Goal: Information Seeking & Learning: Understand process/instructions

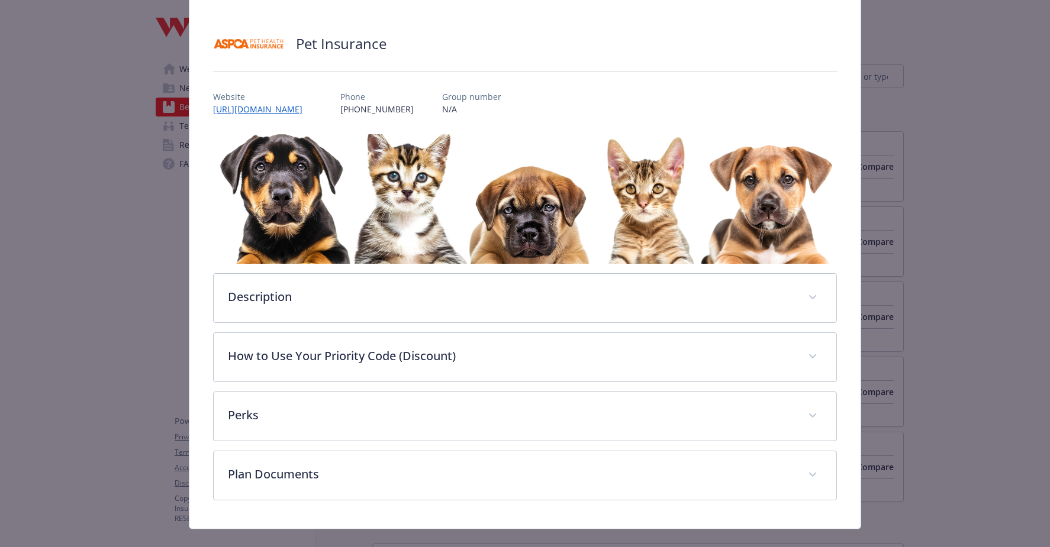
scroll to position [66, 0]
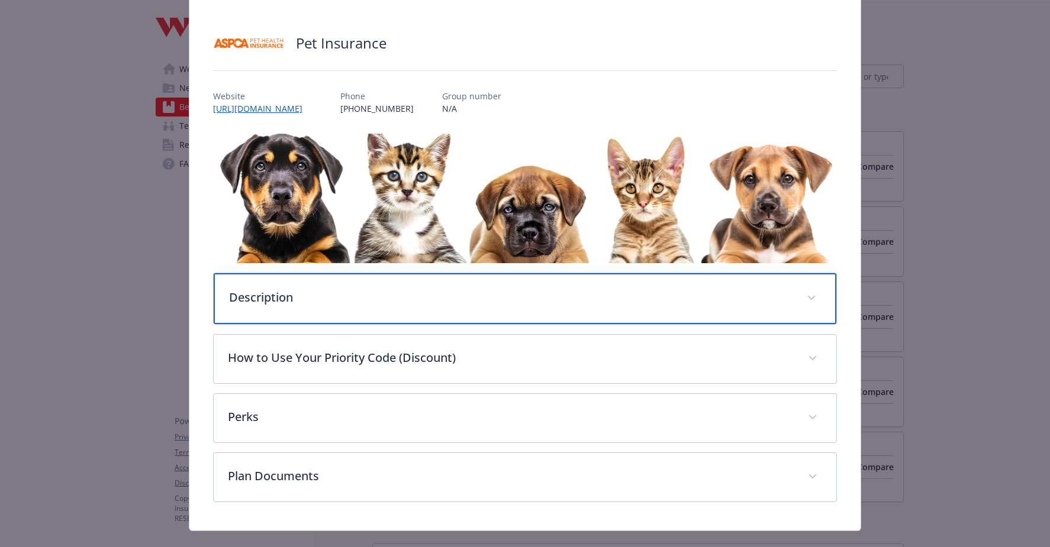
click at [256, 297] on p "Description" at bounding box center [510, 298] width 563 height 18
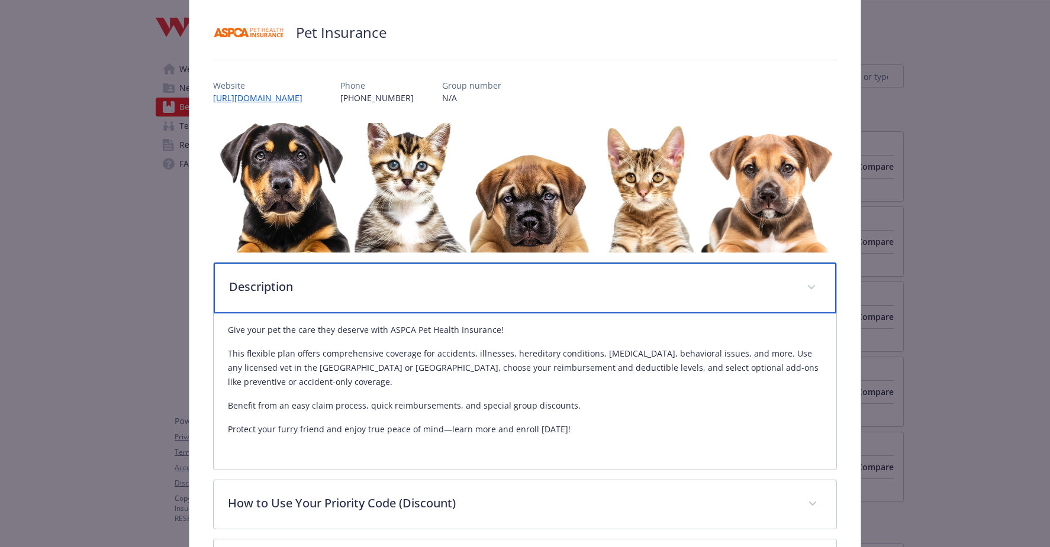
scroll to position [80, 0]
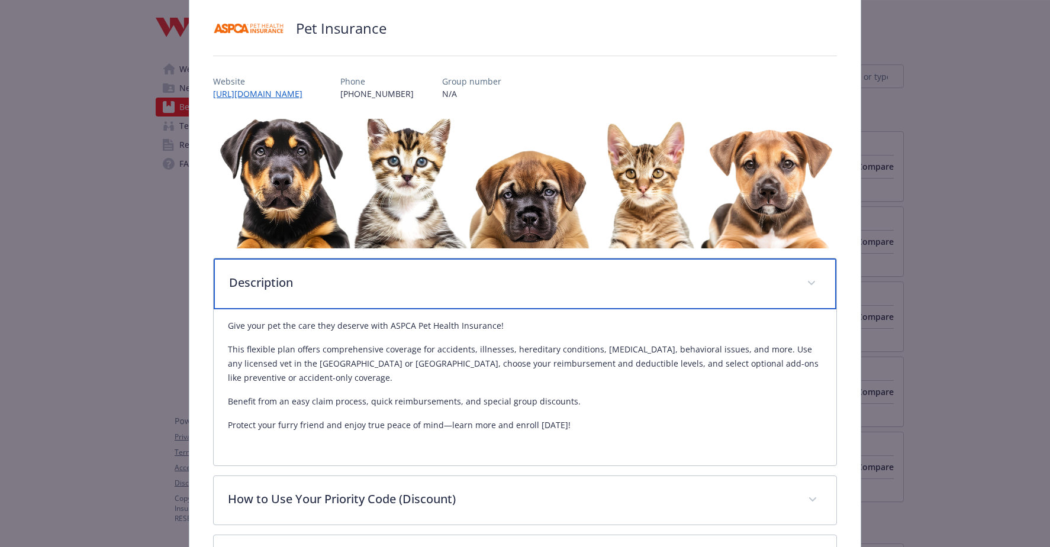
click at [276, 285] on p "Description" at bounding box center [510, 283] width 563 height 18
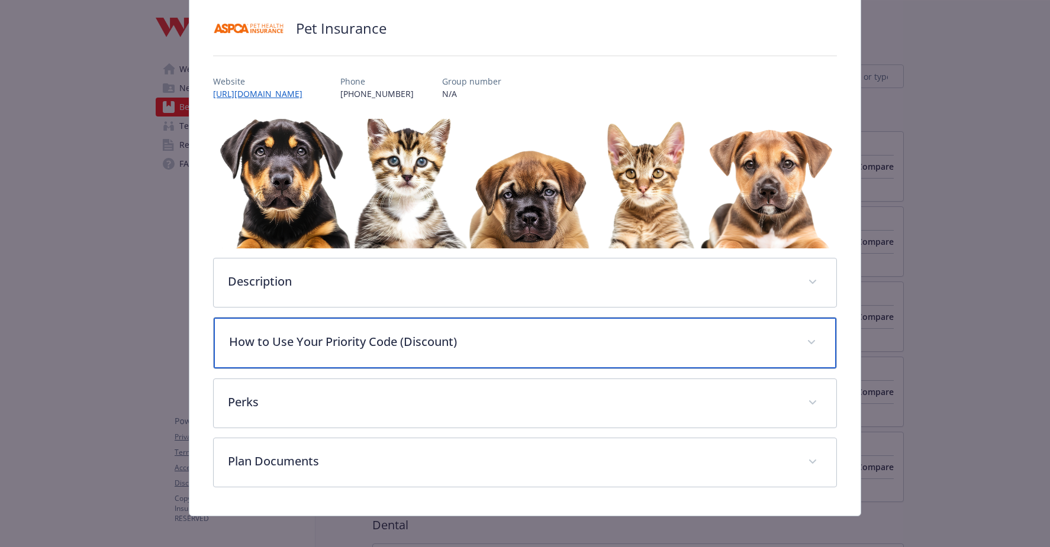
click at [331, 347] on p "How to Use Your Priority Code (Discount)" at bounding box center [510, 342] width 563 height 18
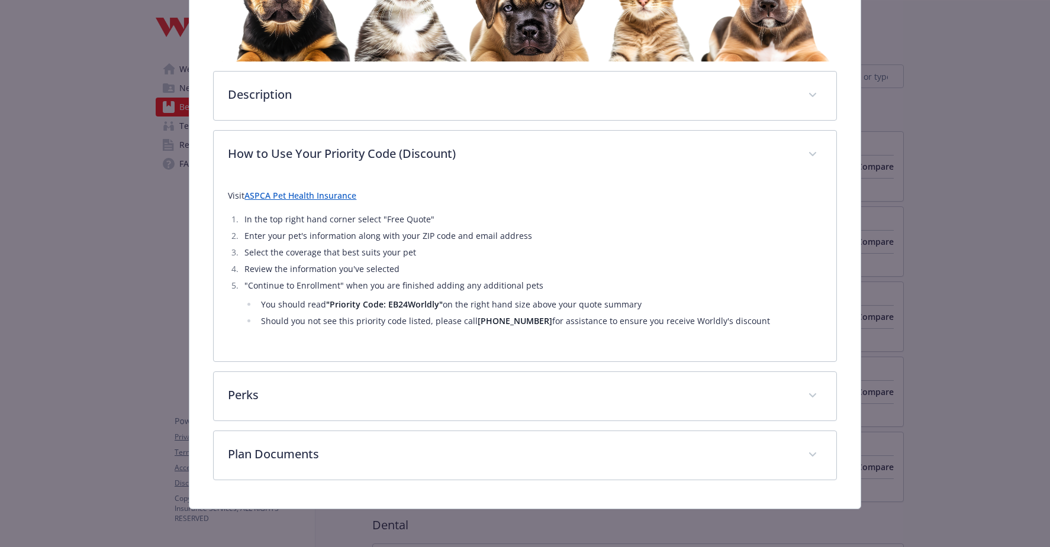
scroll to position [266, 0]
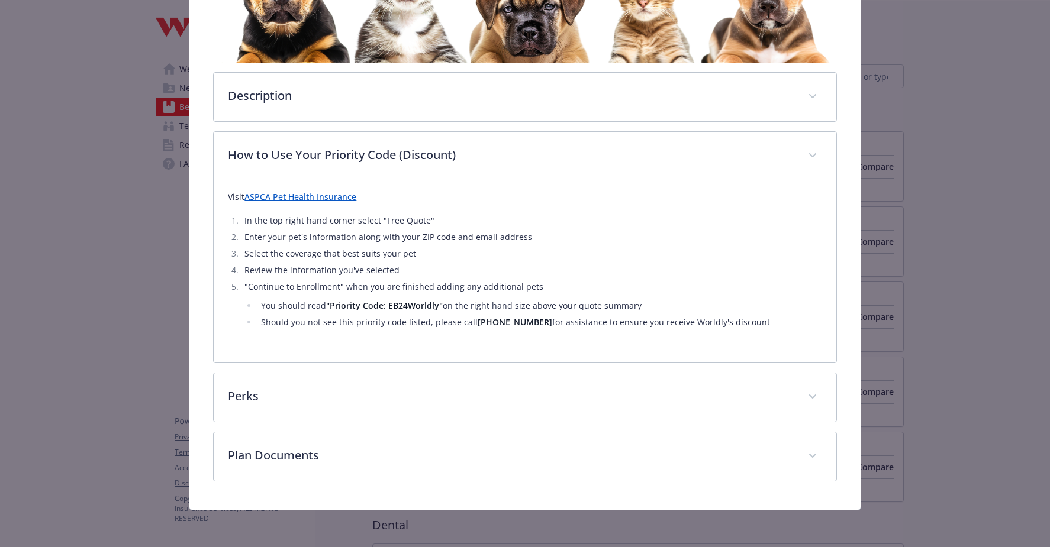
click at [304, 196] on link "ASPCA Pet Health Insurance" at bounding box center [300, 196] width 112 height 11
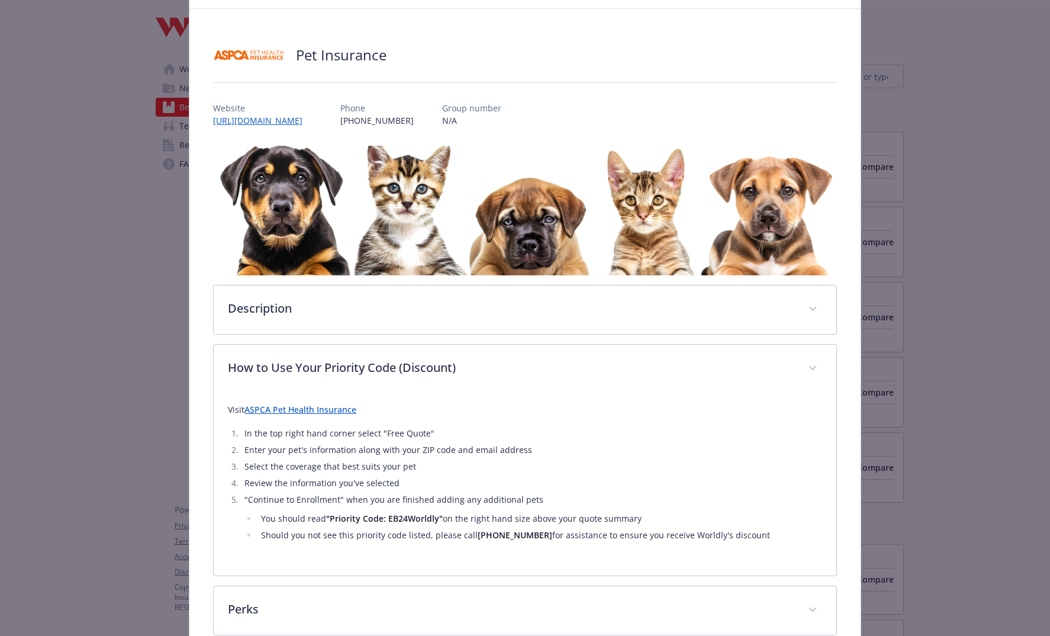
scroll to position [59, 0]
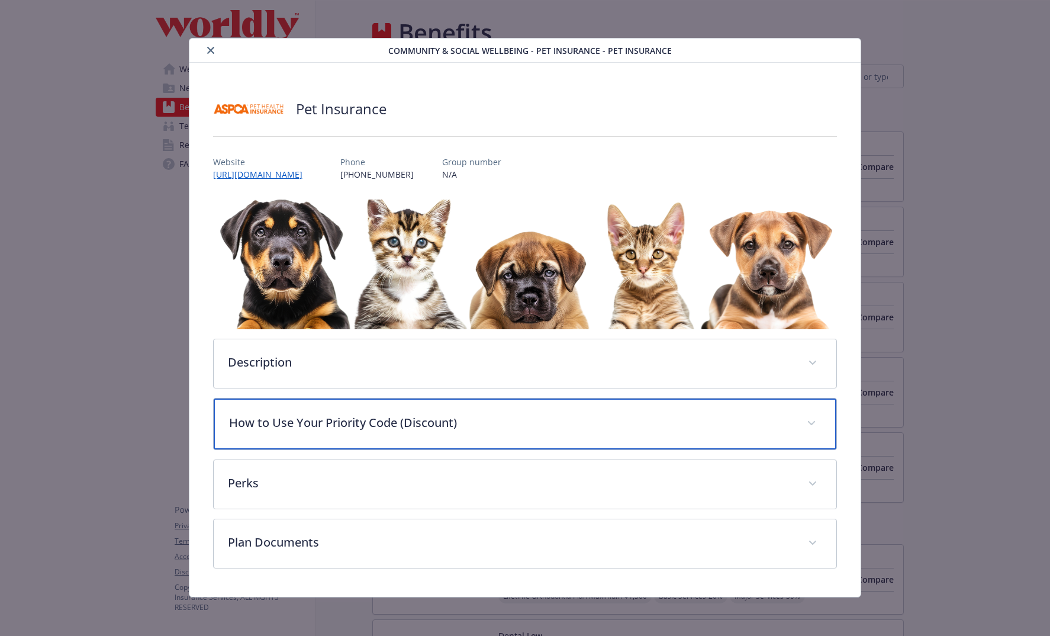
click at [303, 415] on p "How to Use Your Priority Code (Discount)" at bounding box center [510, 423] width 563 height 18
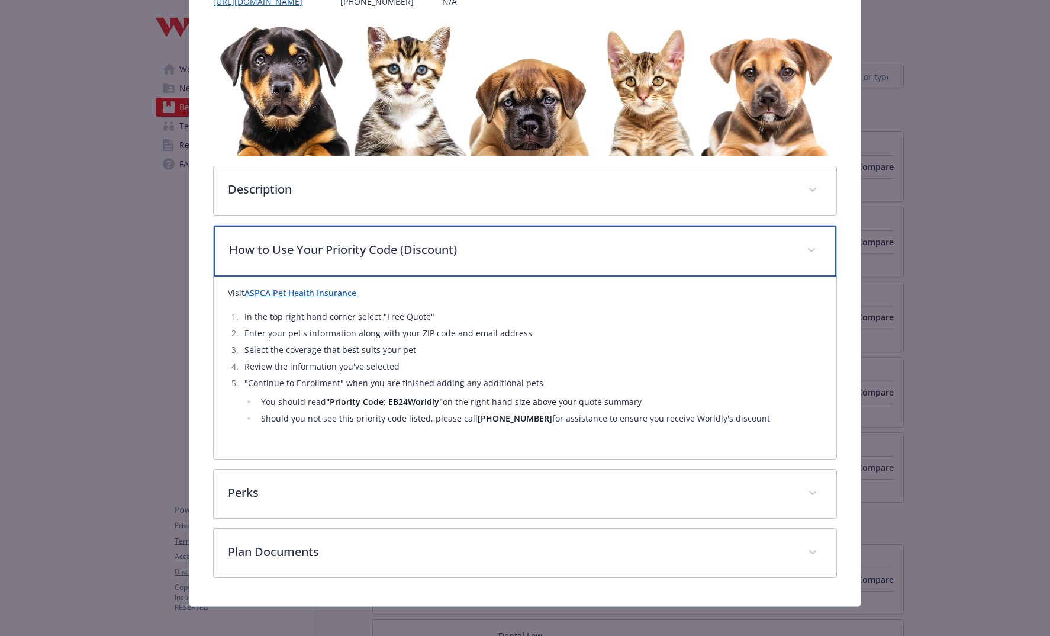
scroll to position [180, 0]
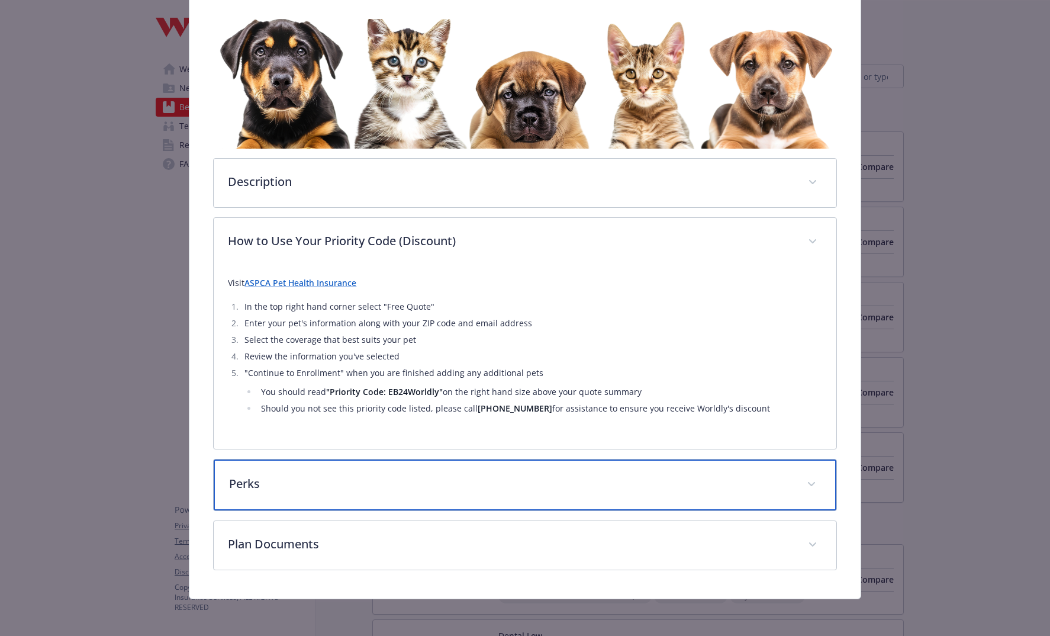
click at [391, 502] on div "Perks" at bounding box center [525, 484] width 622 height 51
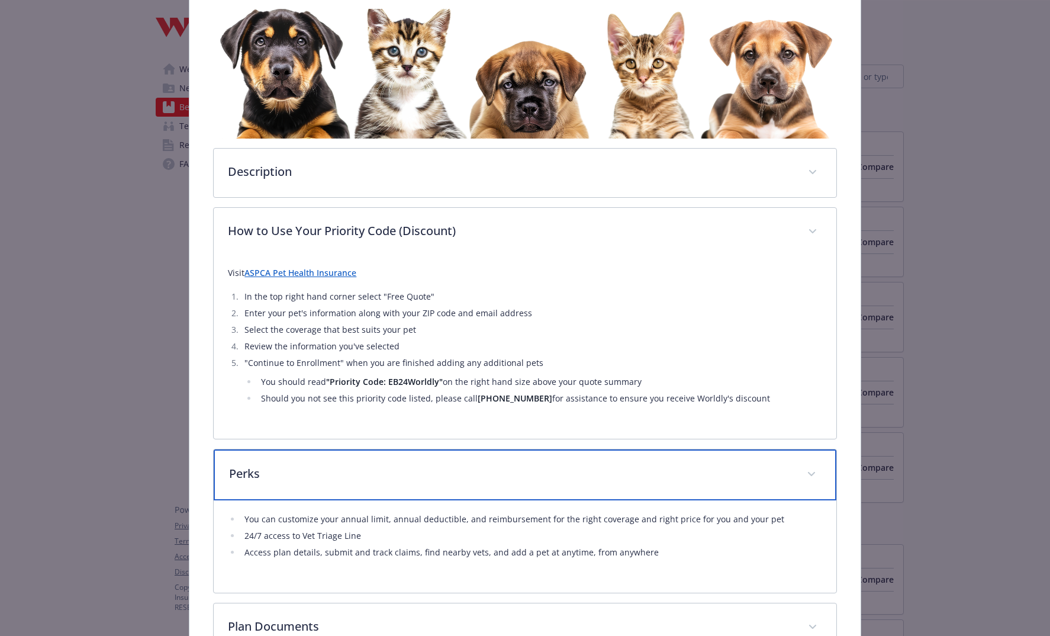
scroll to position [192, 0]
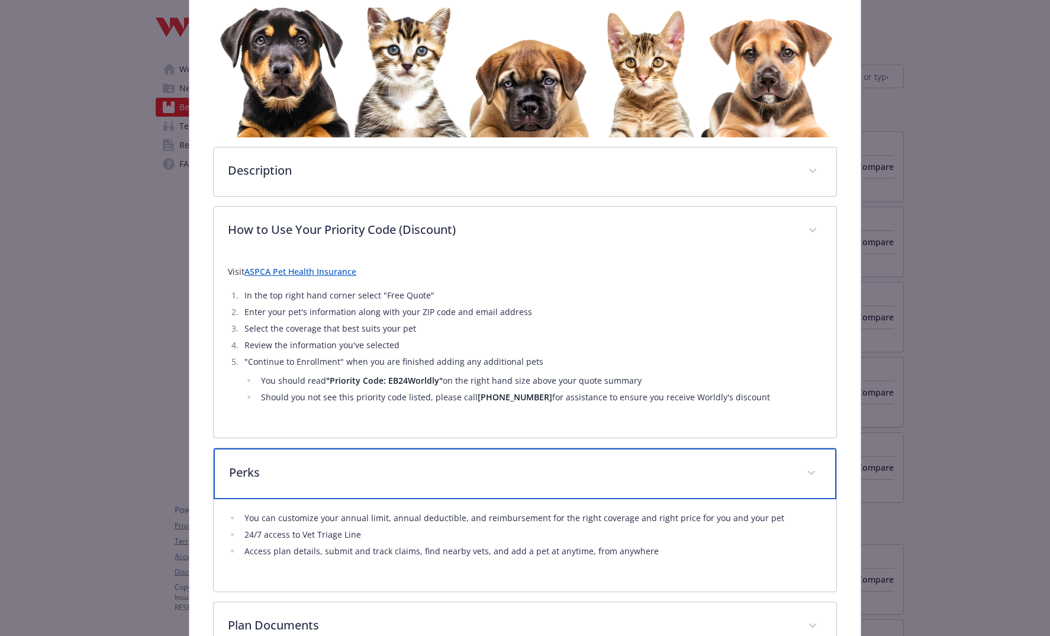
click at [386, 475] on p "Perks" at bounding box center [510, 472] width 563 height 18
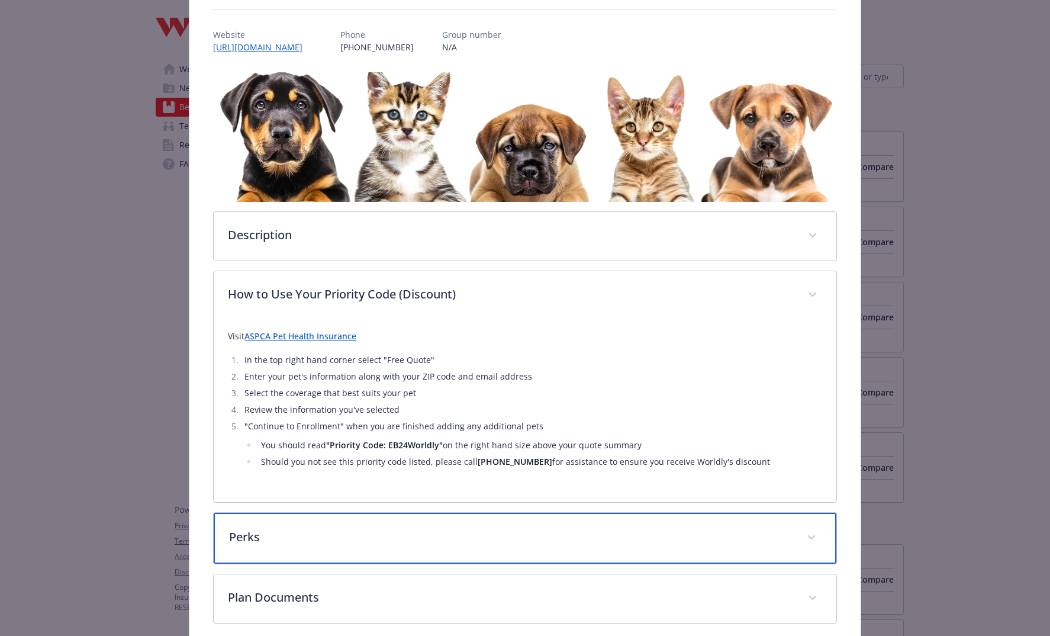
scroll to position [113, 0]
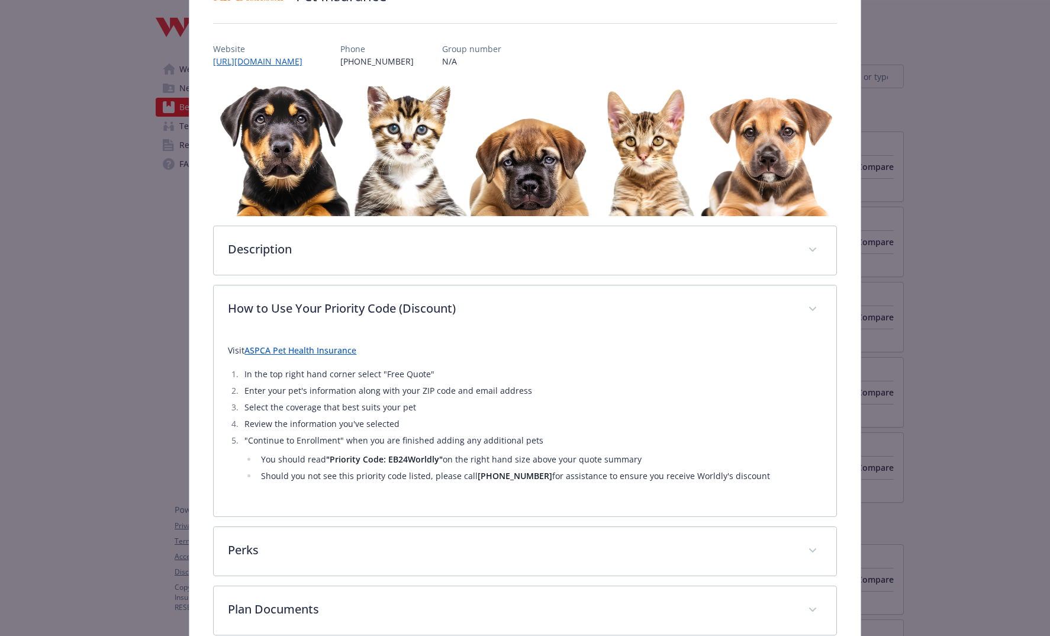
click at [275, 346] on link "ASPCA Pet Health Insurance" at bounding box center [300, 349] width 112 height 11
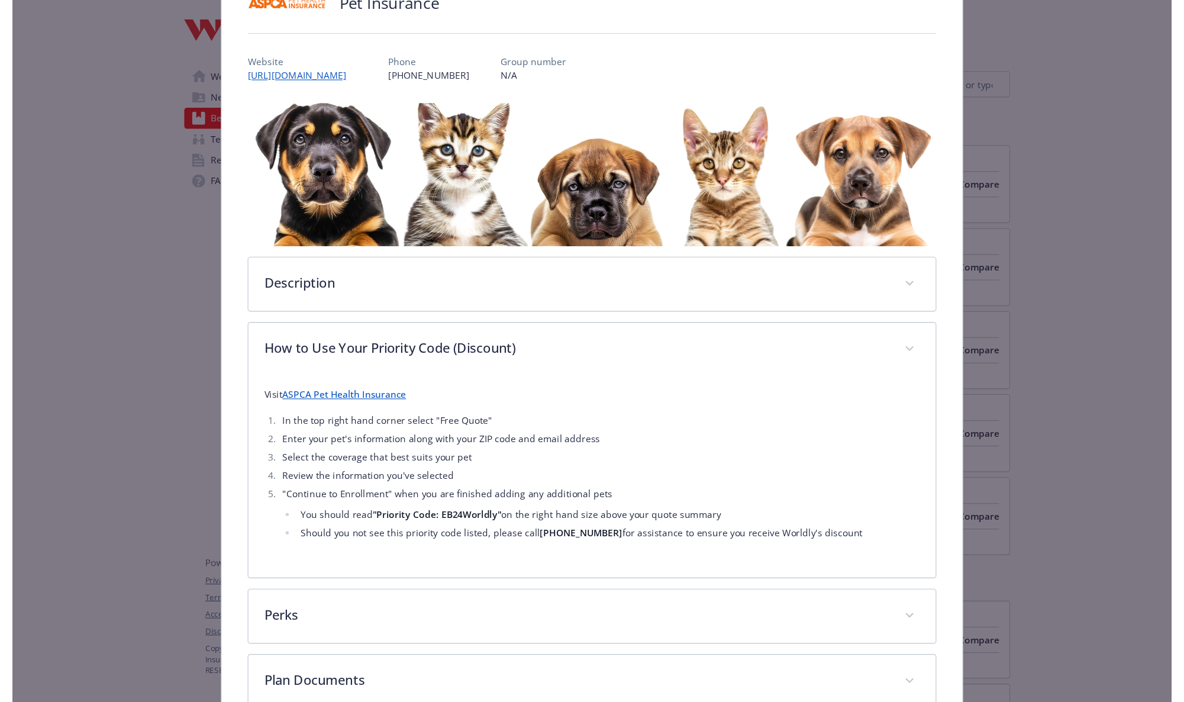
scroll to position [104, 0]
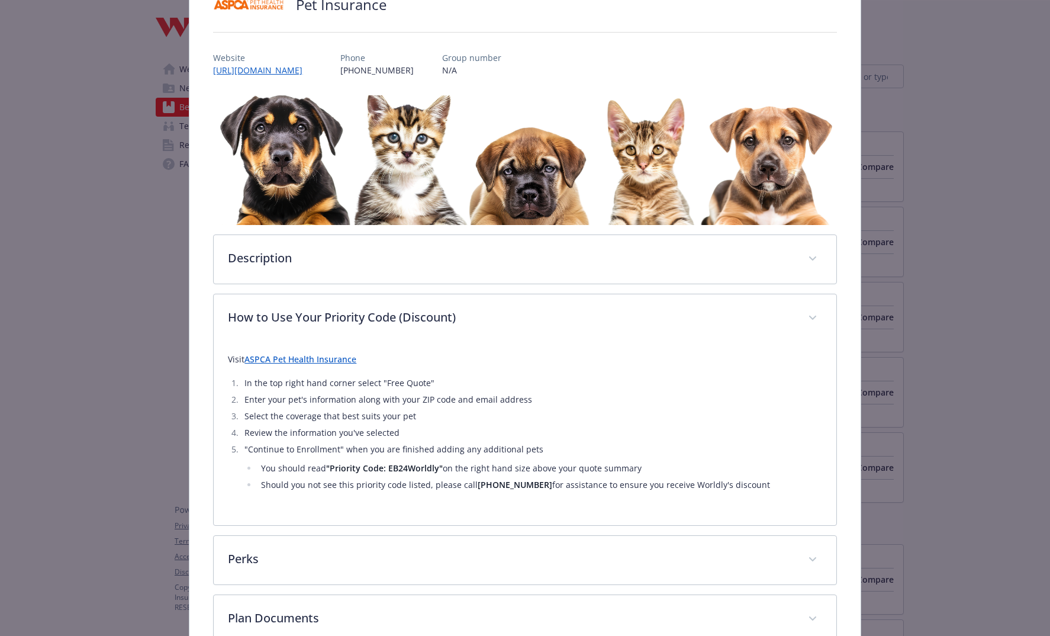
click at [348, 472] on li "You should read "Priority Code: EB24Worldly" on the right hand size above your …" at bounding box center [539, 468] width 564 height 14
click at [368, 473] on li "You should read "Priority Code: EB24Worldly" on the right hand size above your …" at bounding box center [539, 468] width 564 height 14
click at [289, 356] on link "ASPCA Pet Health Insurance" at bounding box center [300, 358] width 112 height 11
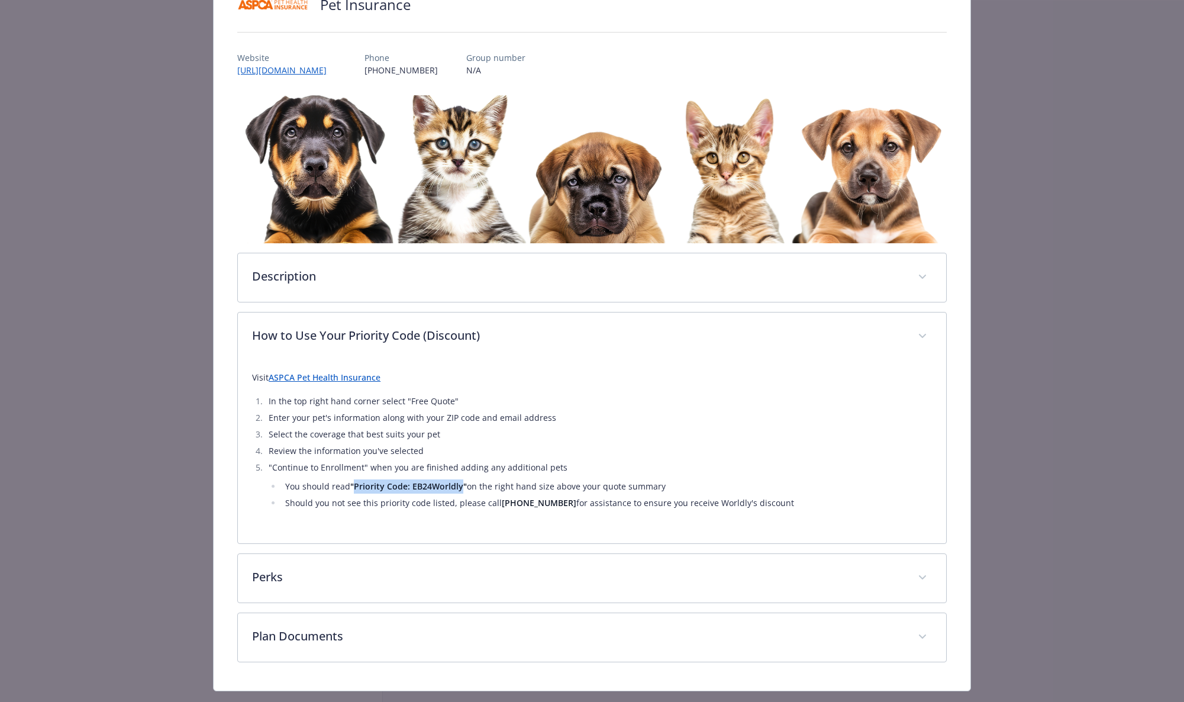
drag, startPoint x: 353, startPoint y: 486, endPoint x: 459, endPoint y: 490, distance: 105.4
click at [459, 490] on strong ""Priority Code: EB24Worldly"" at bounding box center [408, 485] width 117 height 11
copy strong "Priority Code: EB24Worldly"
drag, startPoint x: 459, startPoint y: 483, endPoint x: 582, endPoint y: 493, distance: 124.1
click at [460, 483] on strong ""Priority Code: EB24Worldly"" at bounding box center [408, 485] width 117 height 11
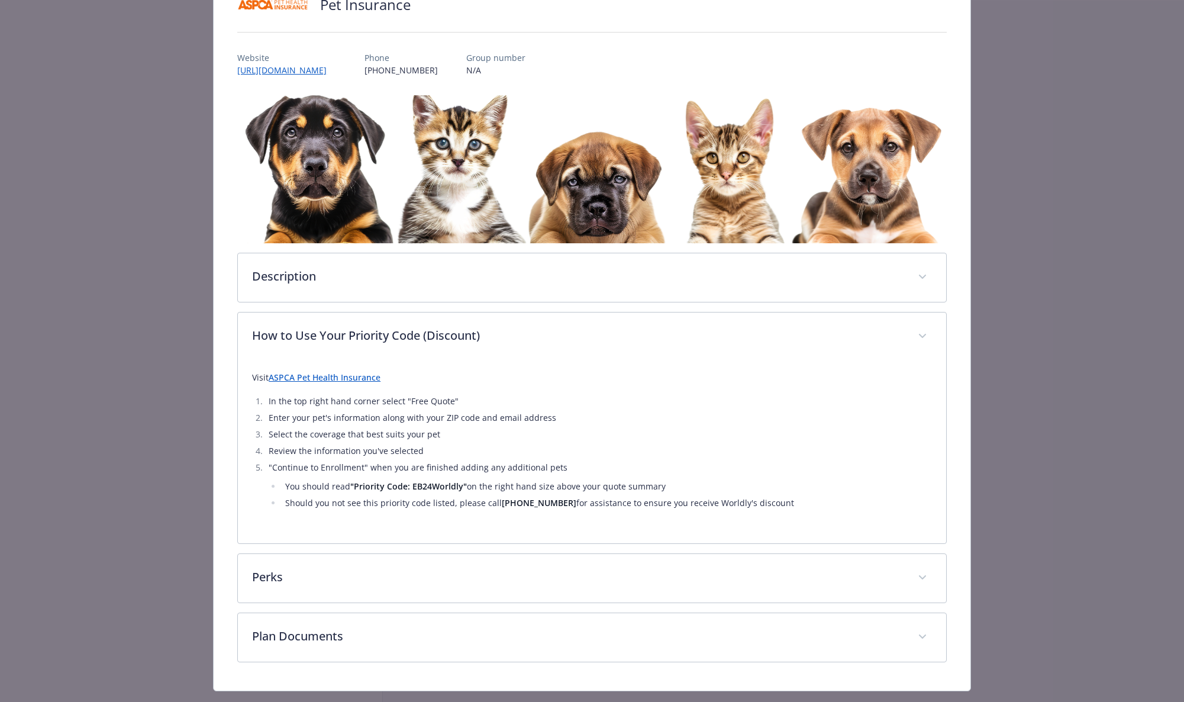
drag, startPoint x: 661, startPoint y: 489, endPoint x: 260, endPoint y: 483, distance: 400.6
click at [265, 489] on li ""Continue to Enrollment" when you are finished adding any additional pets You s…" at bounding box center [598, 485] width 667 height 50
copy li "You should read "Priority Code: EB24Worldly" on the right hand size above your …"
